Goal: Obtain resource: Download file/media

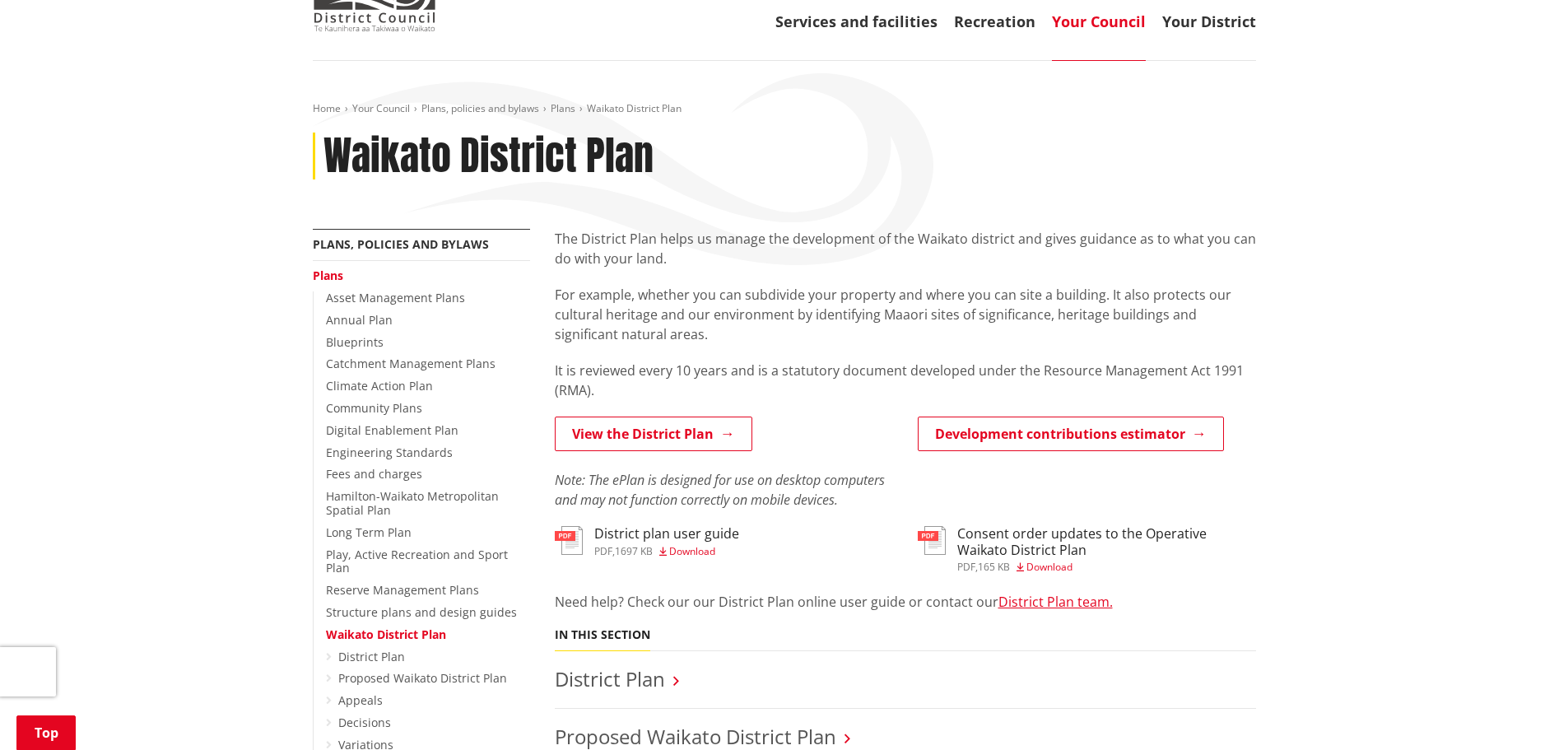
scroll to position [329, 0]
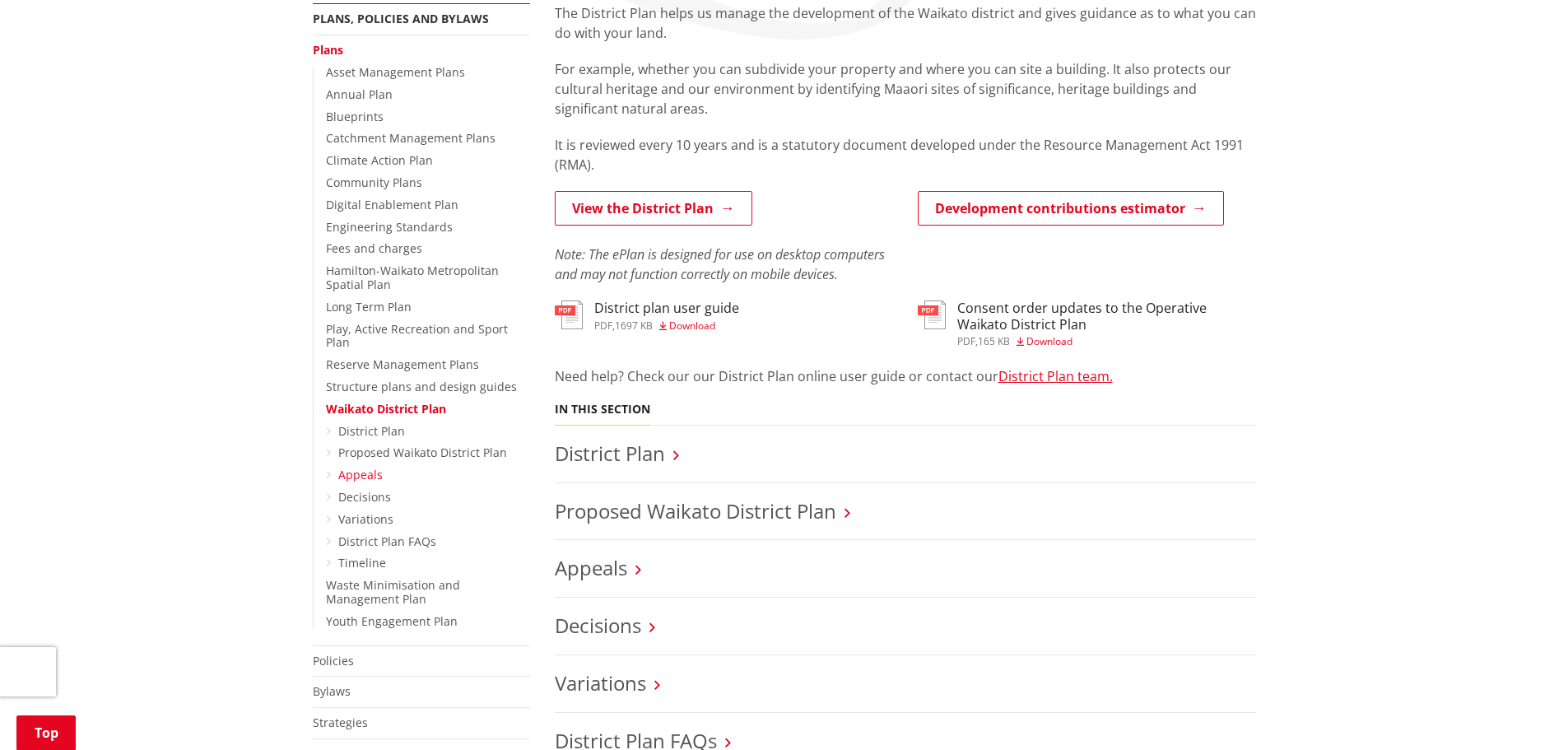
click at [368, 467] on link "Appeals" at bounding box center [360, 474] width 44 height 15
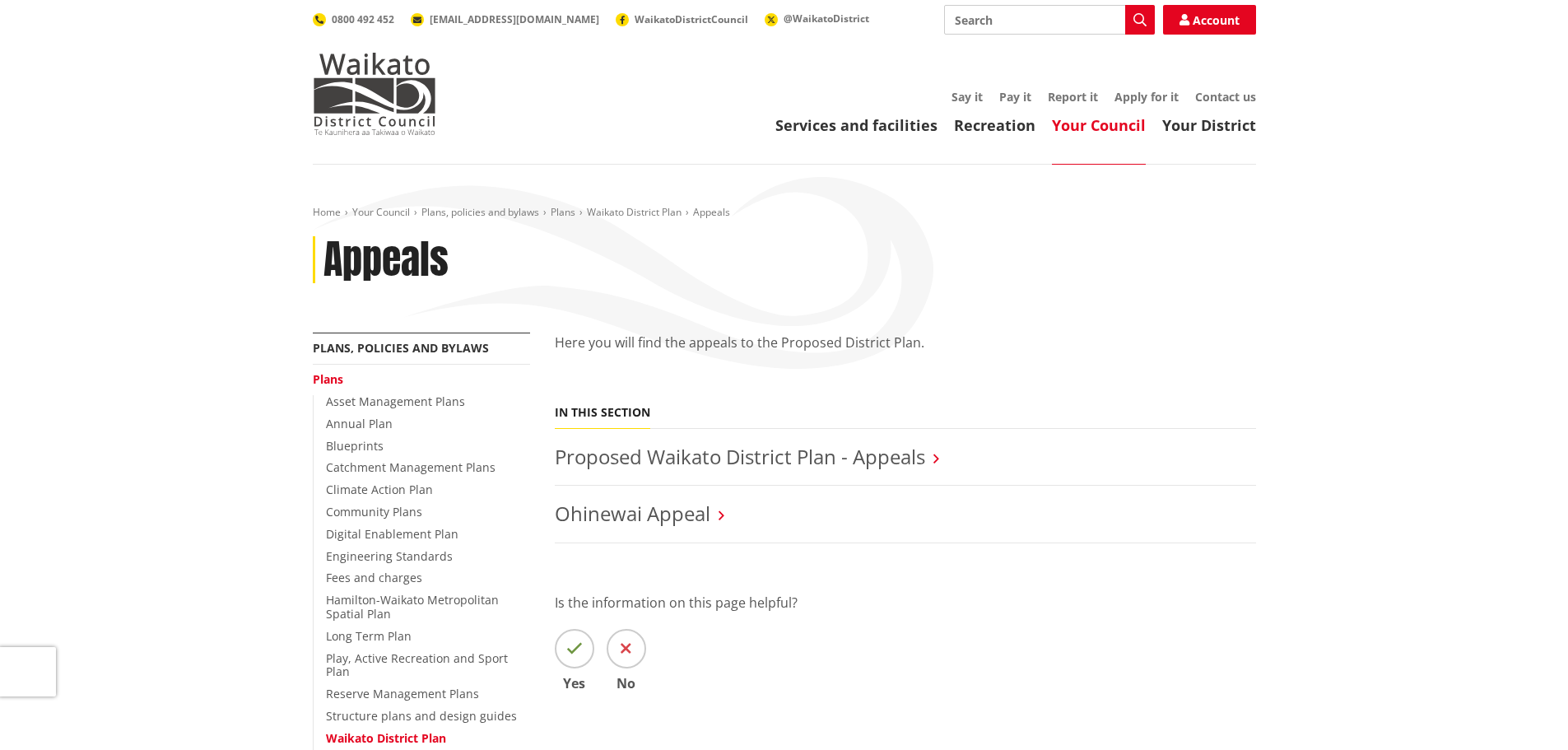
click at [937, 449] on h3 "Proposed Waikato District Plan - Appeals" at bounding box center [906, 457] width 701 height 24
click at [922, 455] on link "Proposed Waikato District Plan - Appeals" at bounding box center [740, 456] width 370 height 27
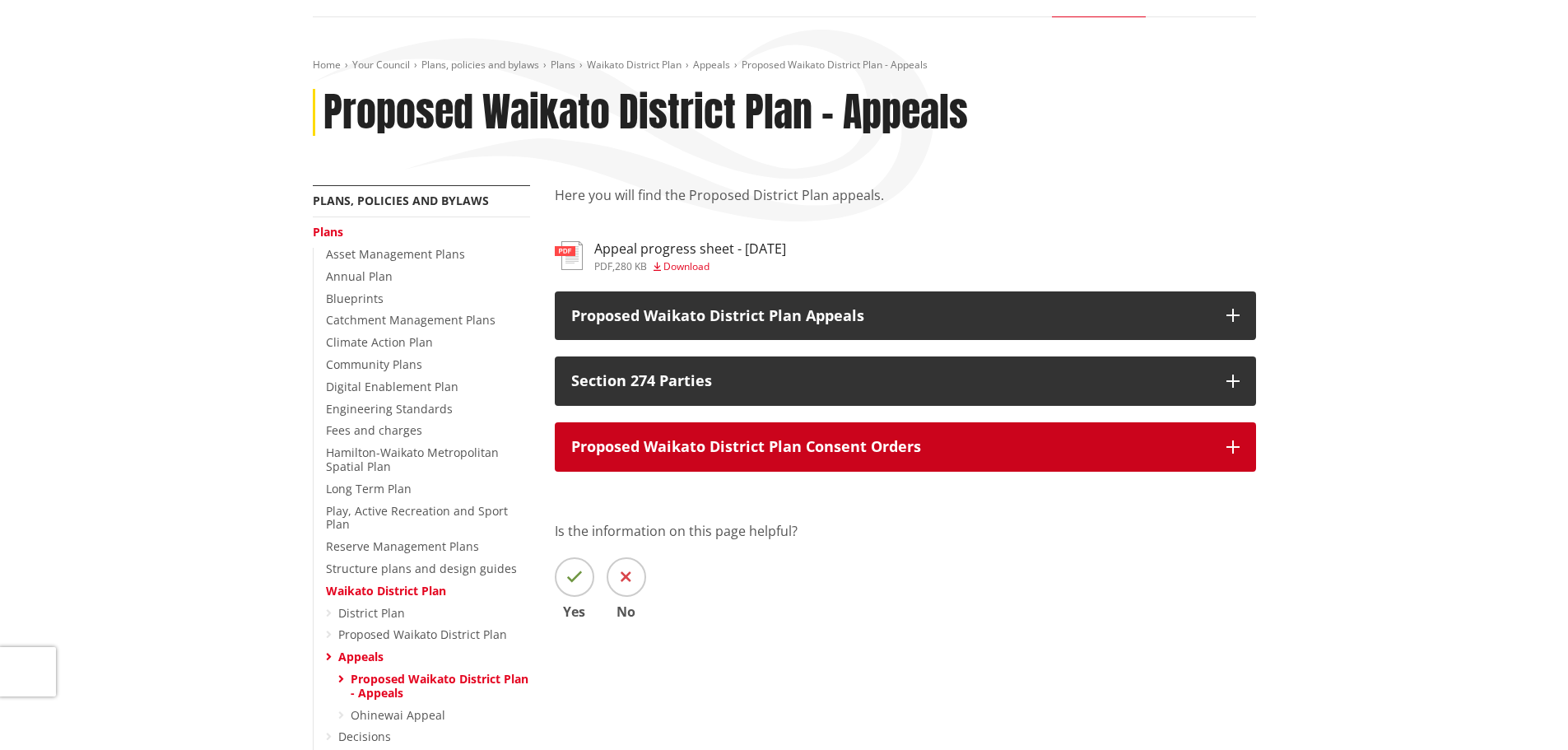
scroll to position [164, 0]
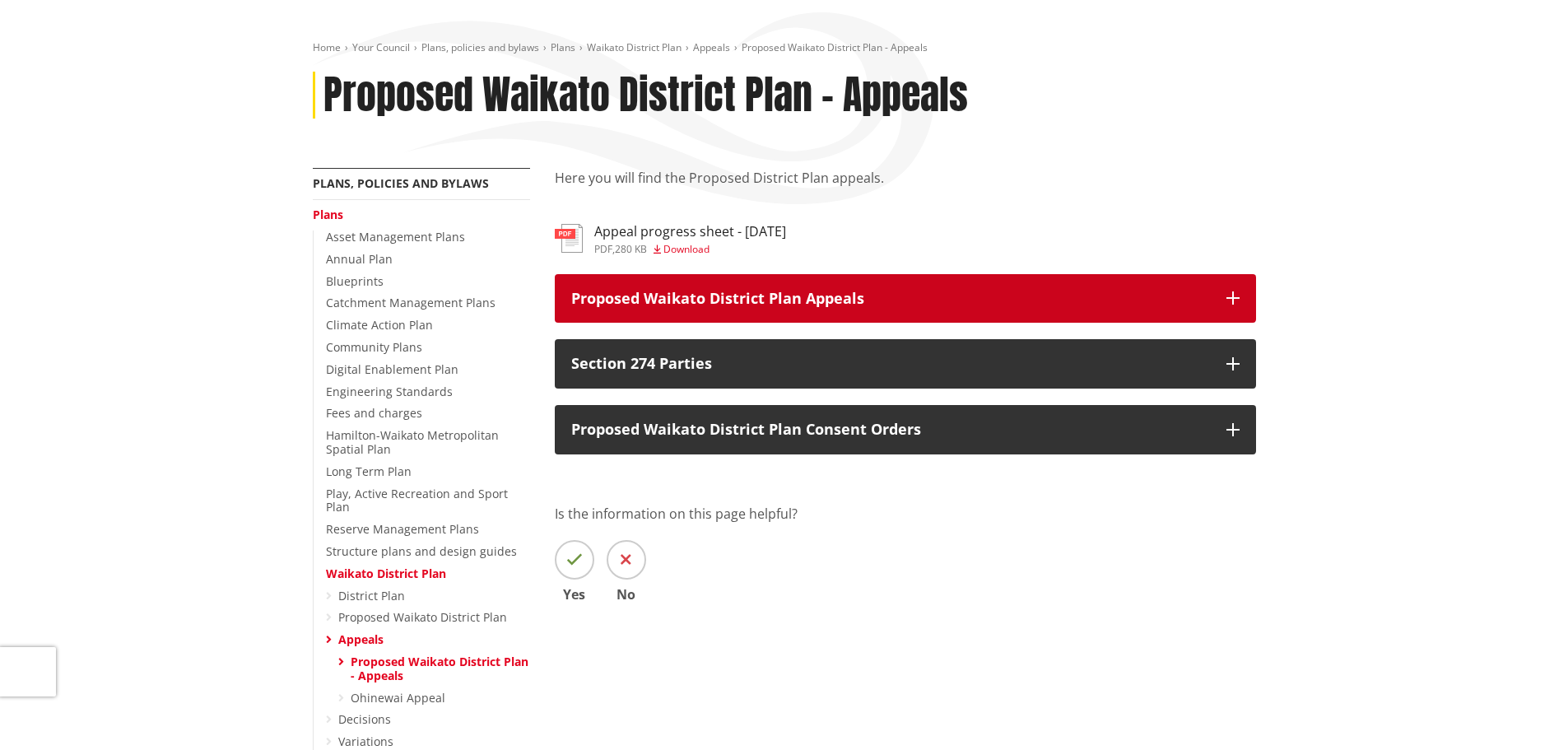
click at [1231, 290] on button "Proposed Waikato District Plan Appeals" at bounding box center [906, 299] width 701 height 49
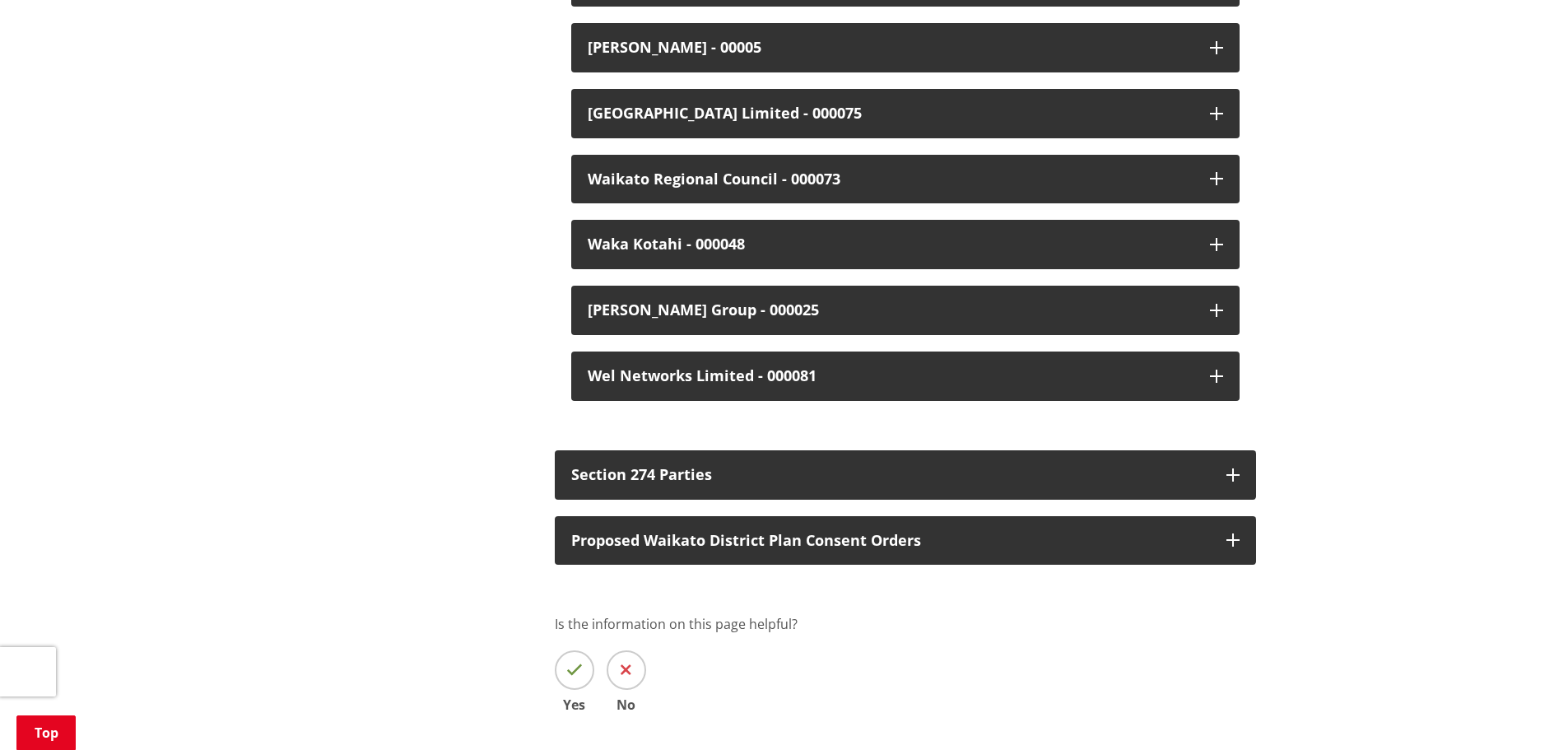
scroll to position [4528, 0]
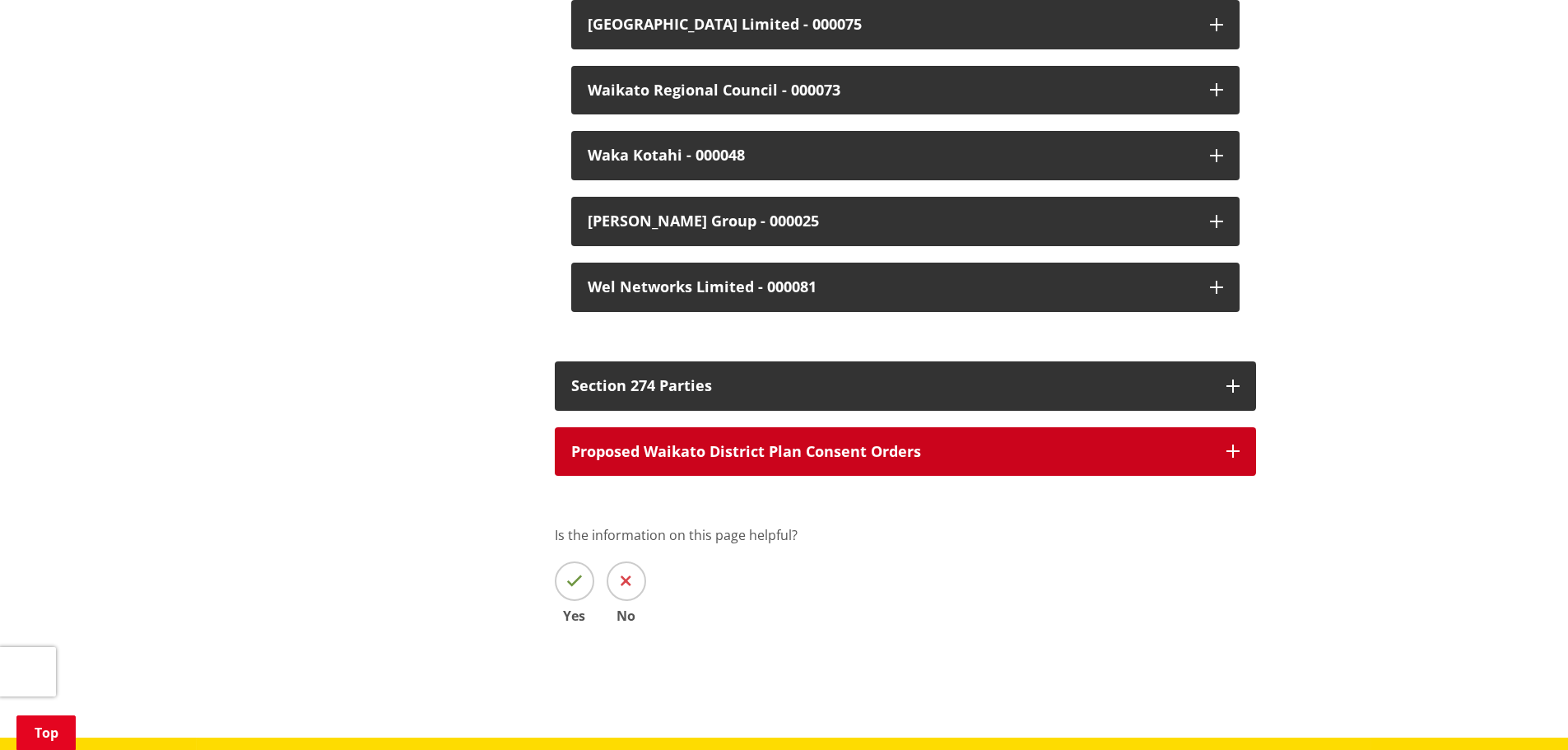
click at [1236, 444] on icon "button" at bounding box center [1233, 450] width 13 height 13
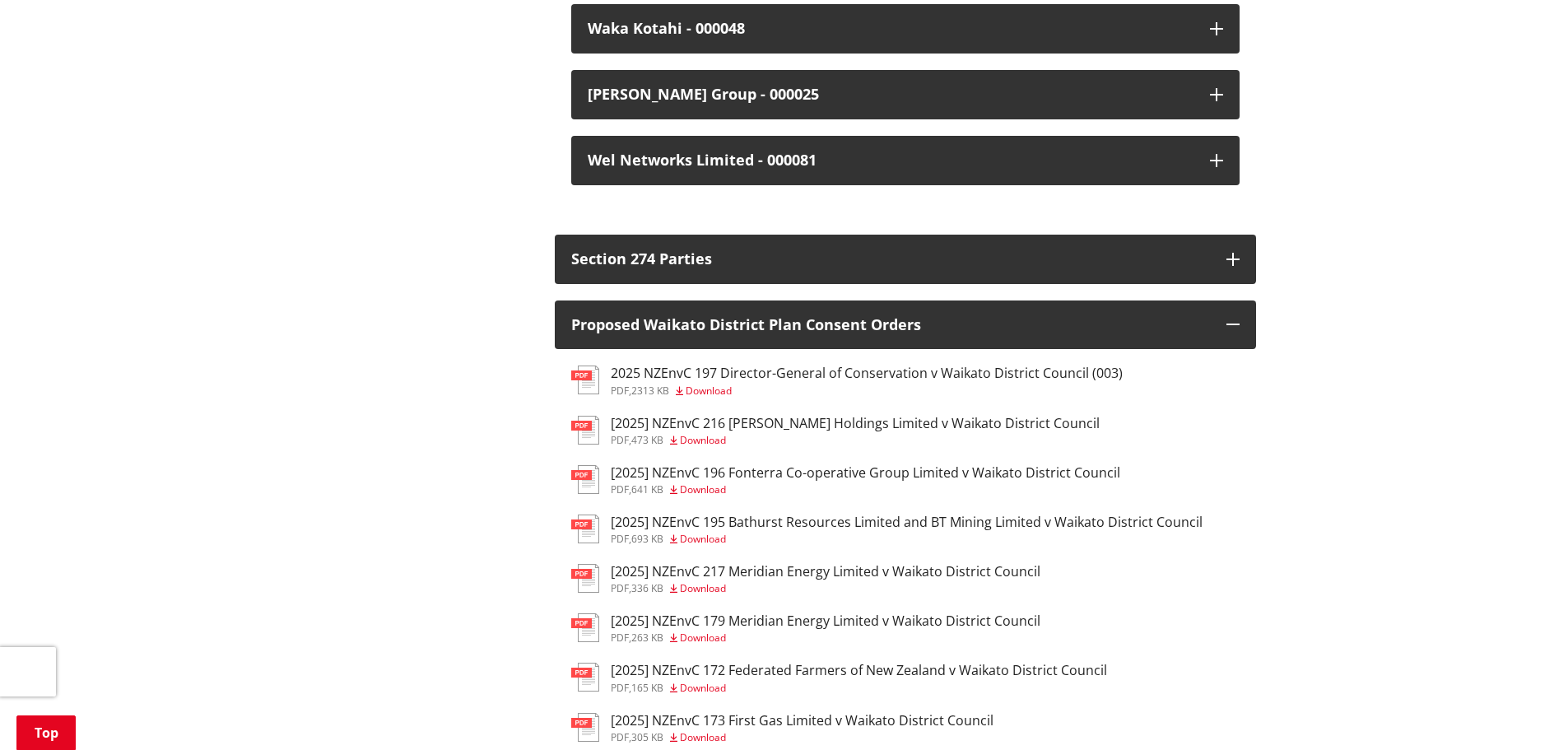
scroll to position [4692, 0]
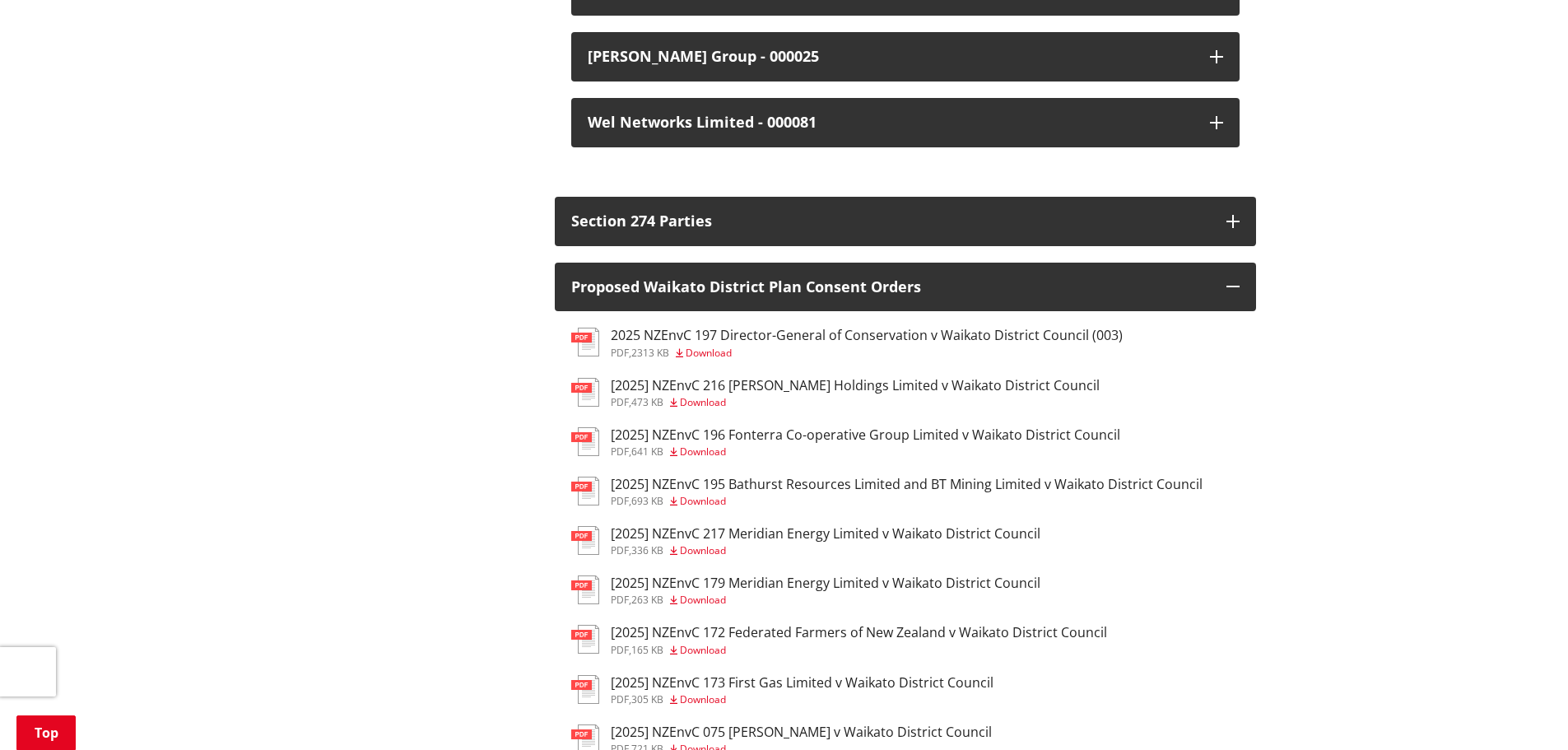
click at [695, 444] on span "Download" at bounding box center [703, 451] width 46 height 14
click at [712, 427] on h3 "[2025] NZEnvC 196 Fonterra Co-operative Group Limited v Waikato District Council" at bounding box center [866, 435] width 510 height 15
